Goal: Register for event/course

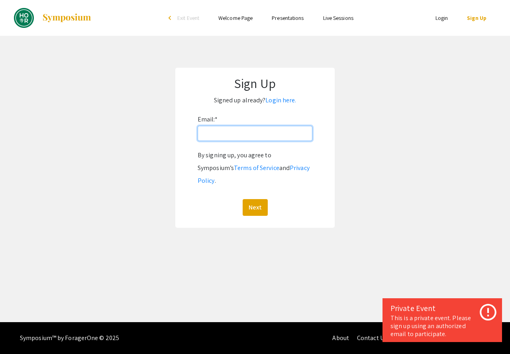
click at [225, 129] on input "Email: *" at bounding box center [255, 133] width 115 height 15
type input "[EMAIL_ADDRESS][DOMAIN_NAME]"
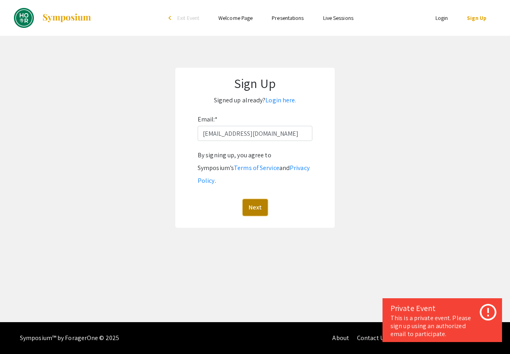
click at [261, 199] on button "Next" at bounding box center [255, 207] width 25 height 17
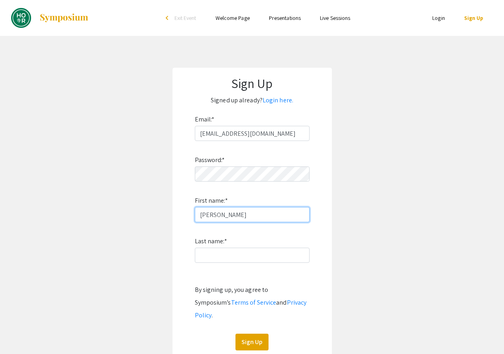
type input "Jakub"
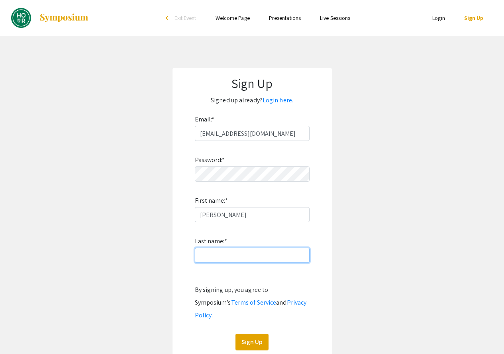
click at [227, 254] on input "Last name: *" at bounding box center [252, 255] width 115 height 15
click button "Sign Up" at bounding box center [251, 342] width 33 height 17
type input "HH"
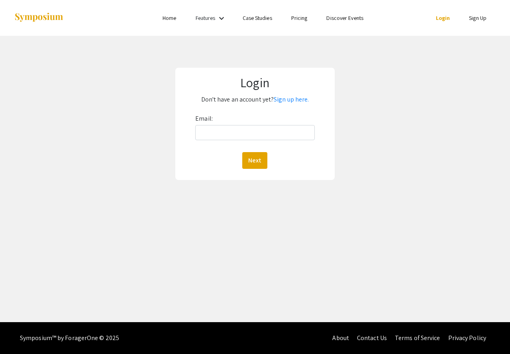
drag, startPoint x: 253, startPoint y: 124, endPoint x: 253, endPoint y: 130, distance: 6.0
click at [253, 126] on div "Email: Next" at bounding box center [255, 140] width 120 height 57
click at [253, 130] on input "Email:" at bounding box center [255, 132] width 120 height 15
type input "[EMAIL_ADDRESS][DOMAIN_NAME]"
click at [258, 162] on button "Next" at bounding box center [254, 160] width 25 height 17
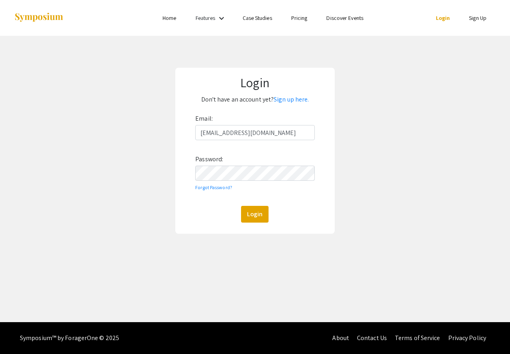
click at [251, 224] on div "Login Don't have an account yet? Sign up here. Email: jfhel@uab.edu Password: F…" at bounding box center [254, 151] width 159 height 166
click at [251, 219] on button "Login" at bounding box center [254, 214] width 27 height 17
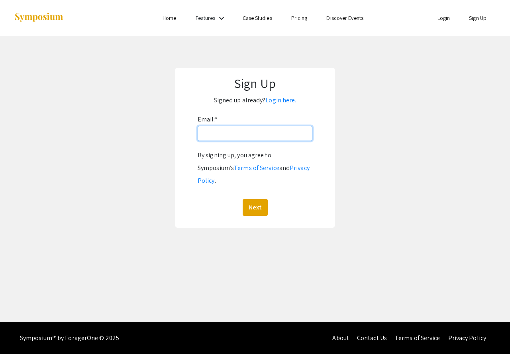
click at [252, 138] on input "Email: *" at bounding box center [255, 133] width 115 height 15
type input "[EMAIL_ADDRESS][DOMAIN_NAME]"
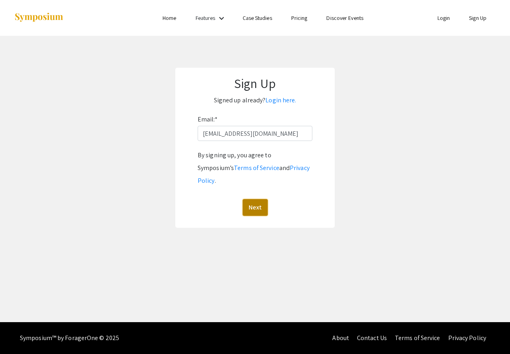
click at [251, 199] on button "Next" at bounding box center [255, 207] width 25 height 17
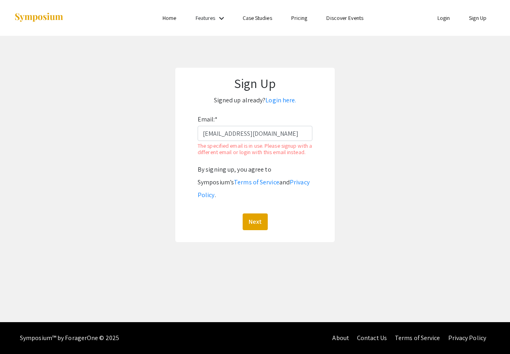
click at [435, 19] on li "Login" at bounding box center [444, 18] width 32 height 10
